Goal: Find specific fact

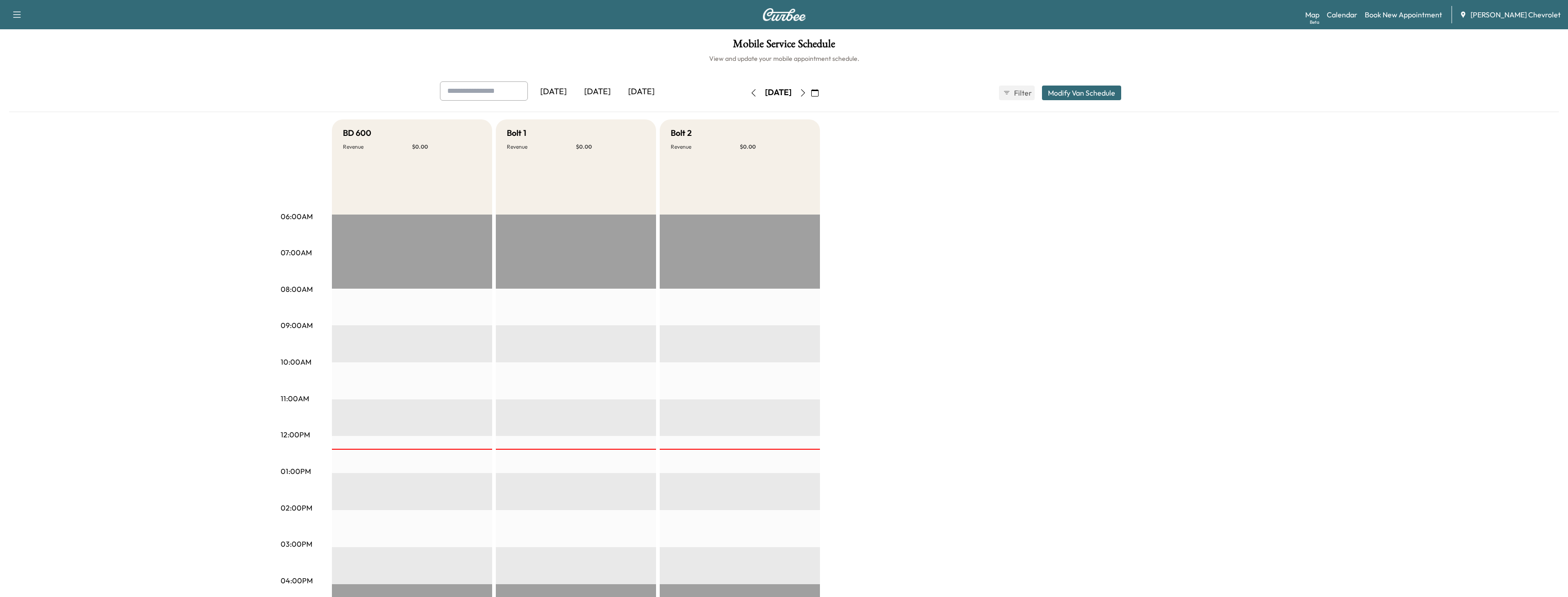
click at [810, 88] on button "button" at bounding box center [802, 93] width 16 height 15
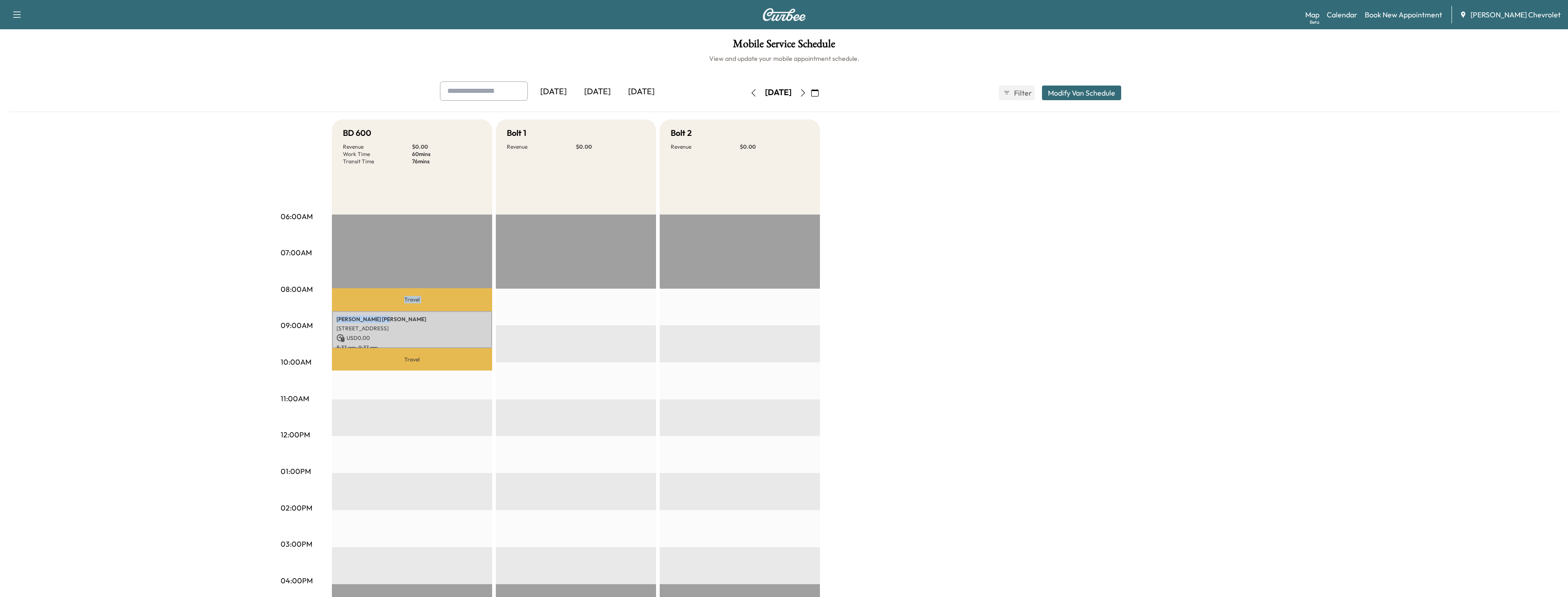
click at [360, 310] on div "Travel [PERSON_NAME] [STREET_ADDRESS] USD 0.00 8:37 am - 9:37 am Travel" at bounding box center [412, 510] width 160 height 591
click at [388, 331] on p "[STREET_ADDRESS]" at bounding box center [411, 328] width 151 height 7
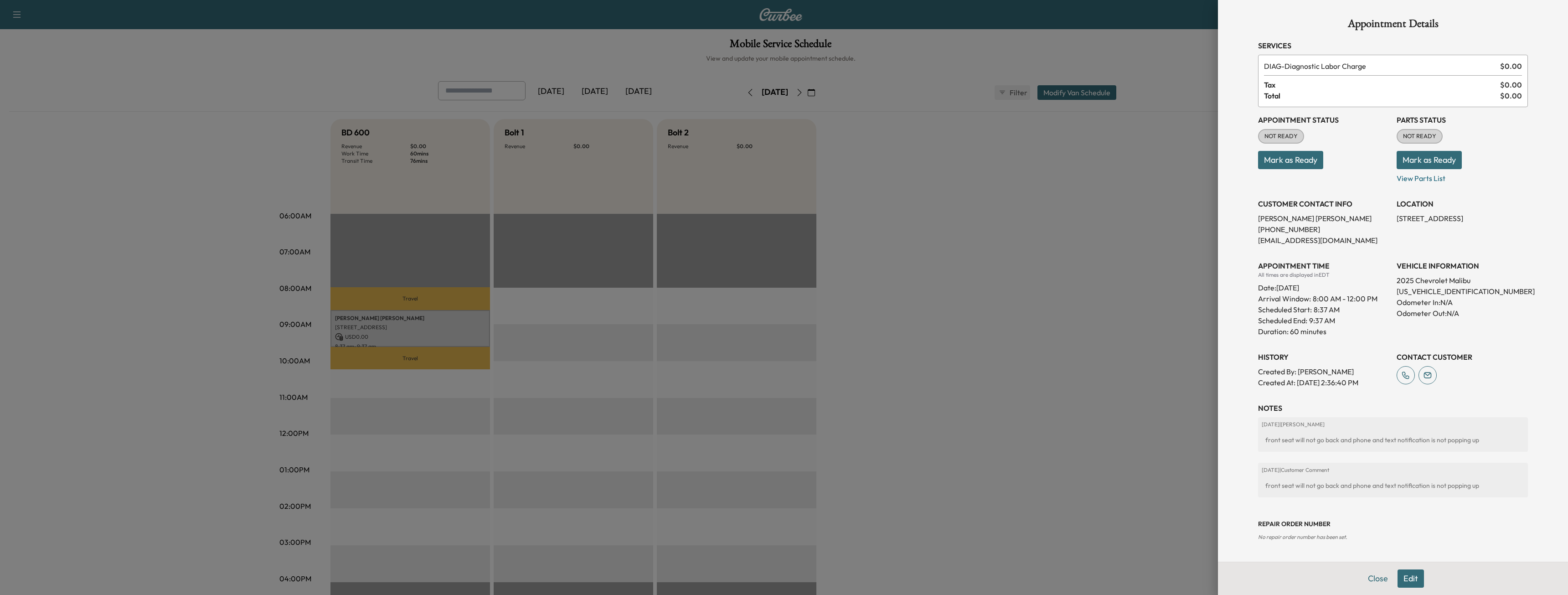
click at [1069, 349] on div at bounding box center [784, 297] width 1568 height 595
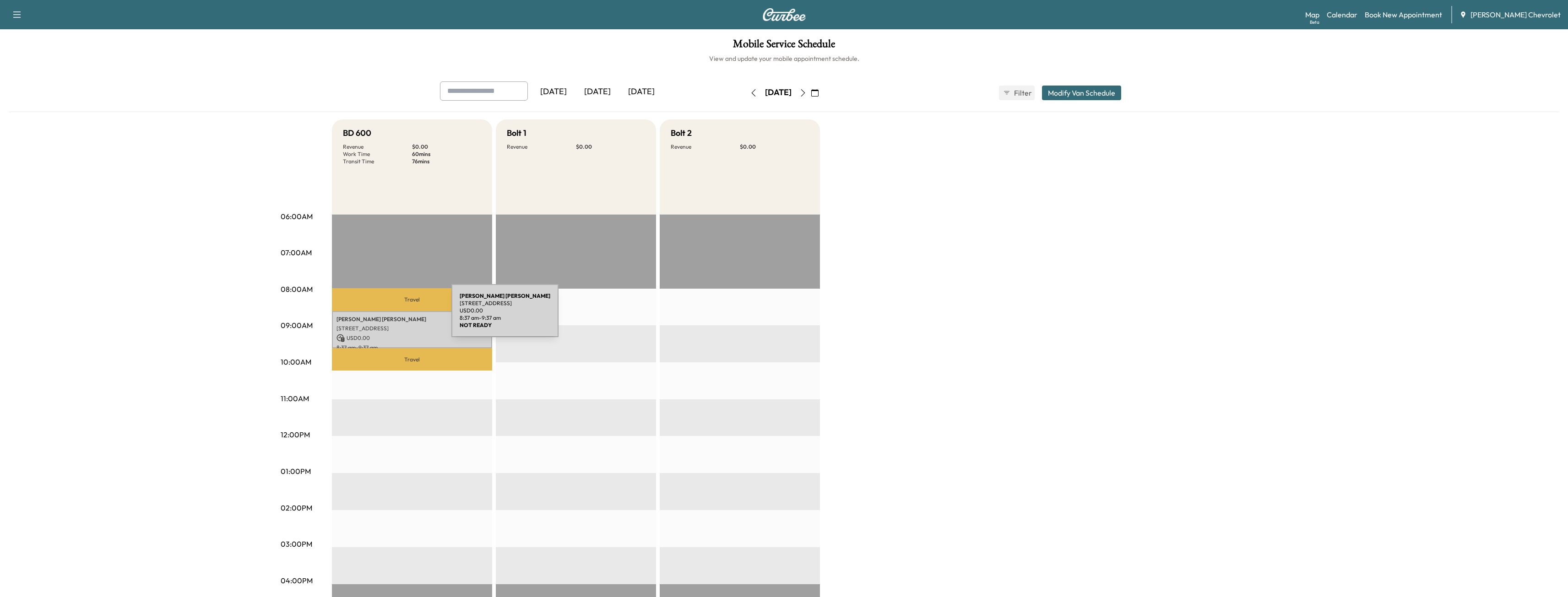
click at [391, 327] on p "[STREET_ADDRESS]" at bounding box center [411, 328] width 151 height 7
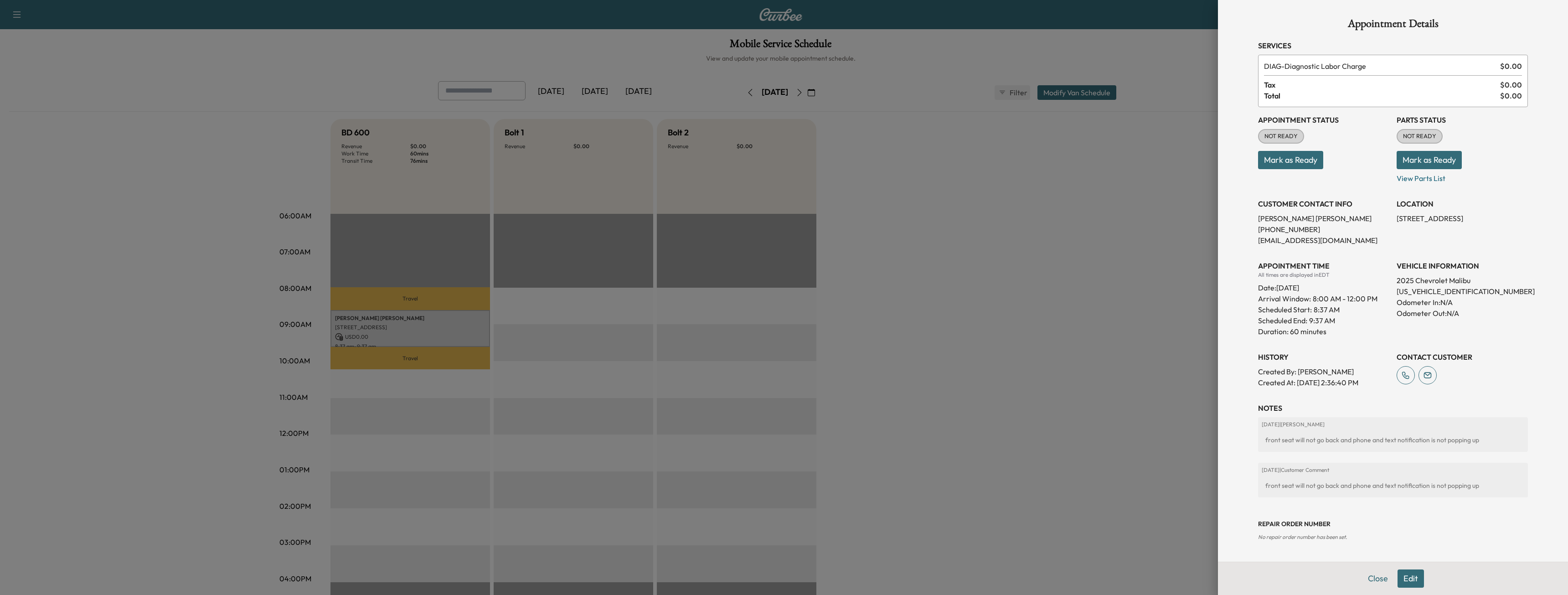
click at [1443, 291] on p "[US_VEHICLE_IDENTIFICATION_NUMBER]" at bounding box center [1463, 291] width 132 height 11
copy p "[US_VEHICLE_IDENTIFICATION_NUMBER]"
click at [1414, 219] on p "[STREET_ADDRESS]" at bounding box center [1463, 218] width 132 height 11
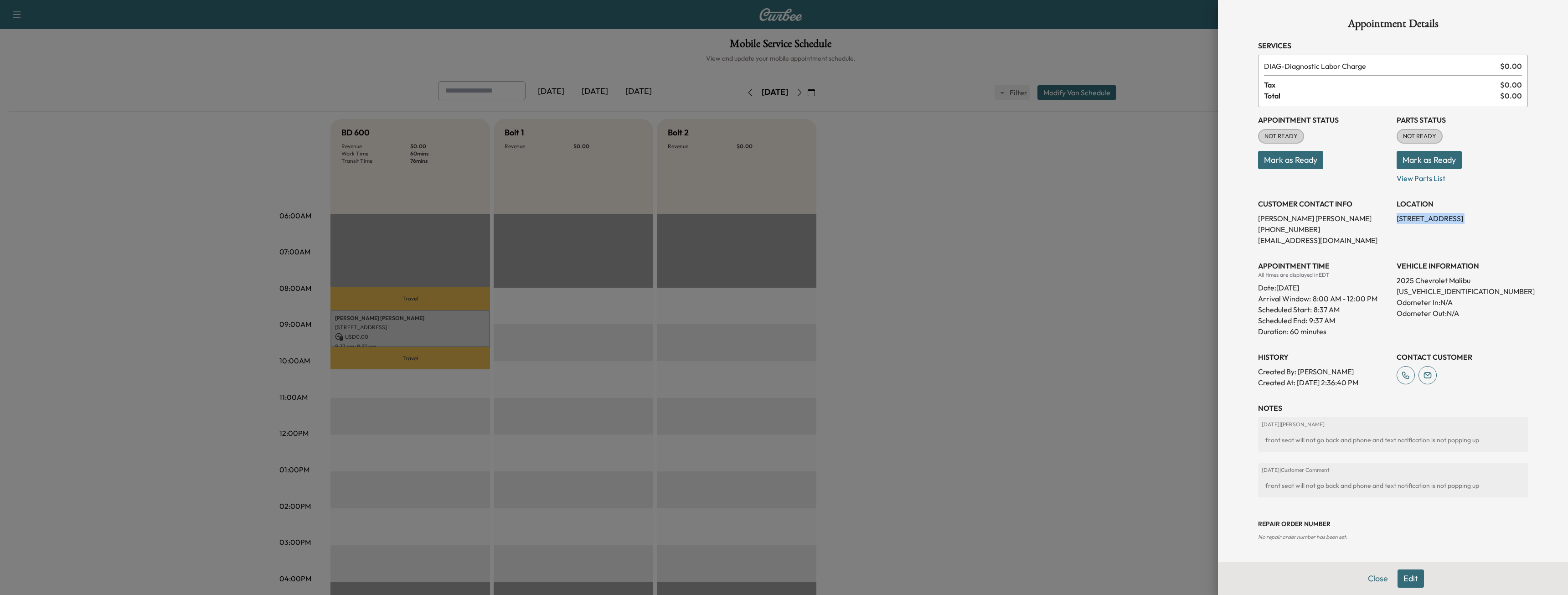
click at [1414, 219] on p "[STREET_ADDRESS]" at bounding box center [1463, 218] width 132 height 11
drag, startPoint x: 1414, startPoint y: 219, endPoint x: 1267, endPoint y: 204, distance: 147.8
click at [1267, 204] on h3 "CUSTOMER CONTACT INFO" at bounding box center [1324, 203] width 132 height 11
click at [1379, 580] on button "Close" at bounding box center [1377, 579] width 32 height 18
